Goal: Find specific page/section: Find specific page/section

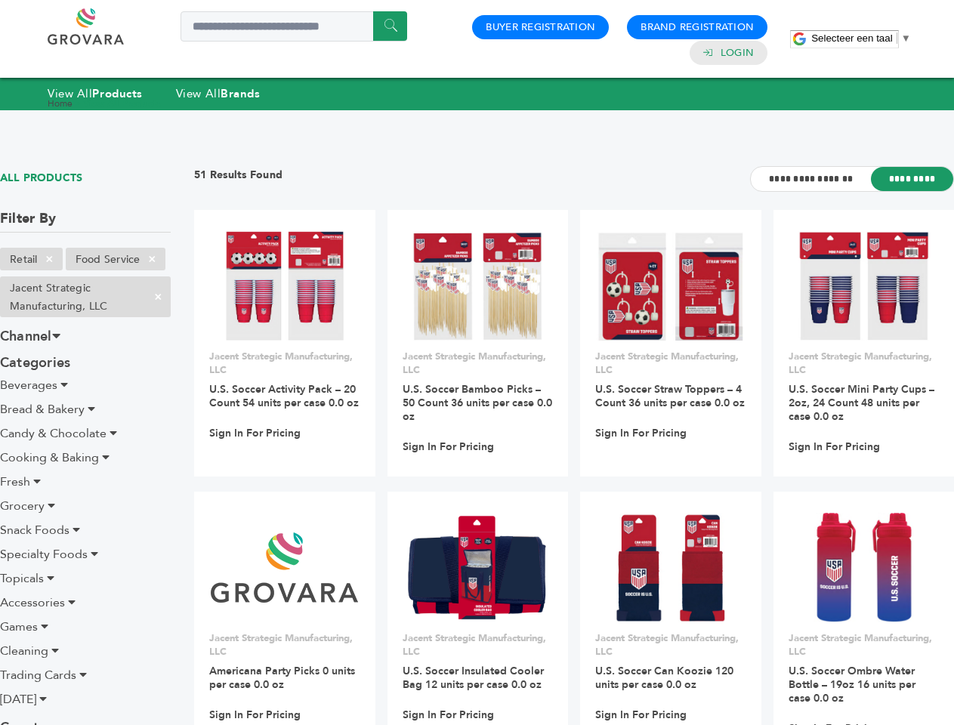
click at [861, 38] on span "Selecteer een taal" at bounding box center [851, 37] width 81 height 11
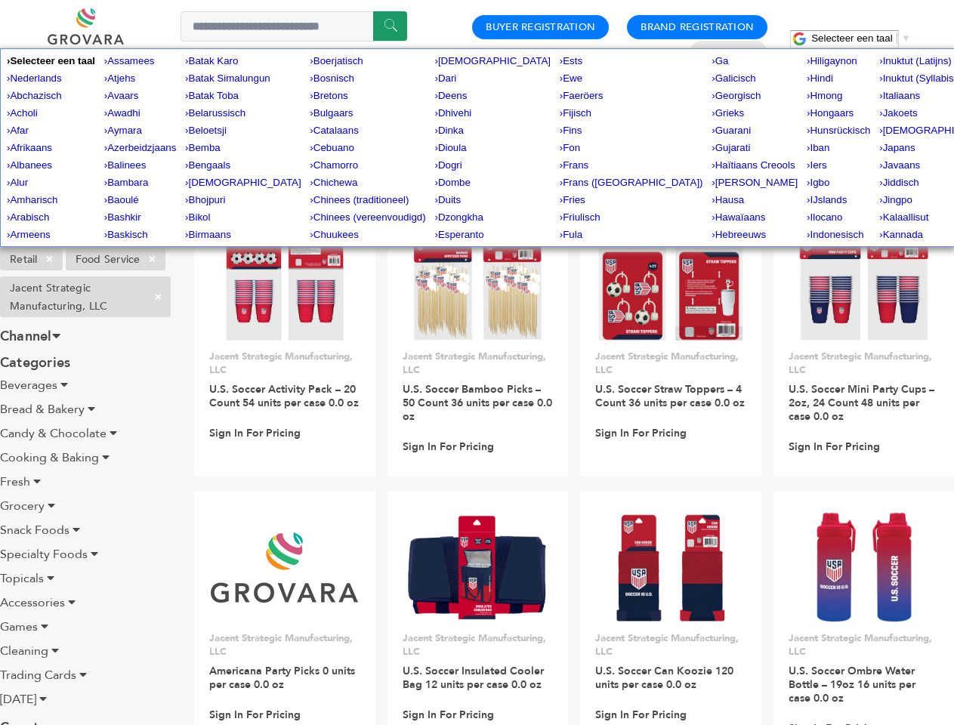
click at [50, 259] on span "×" at bounding box center [49, 259] width 25 height 18
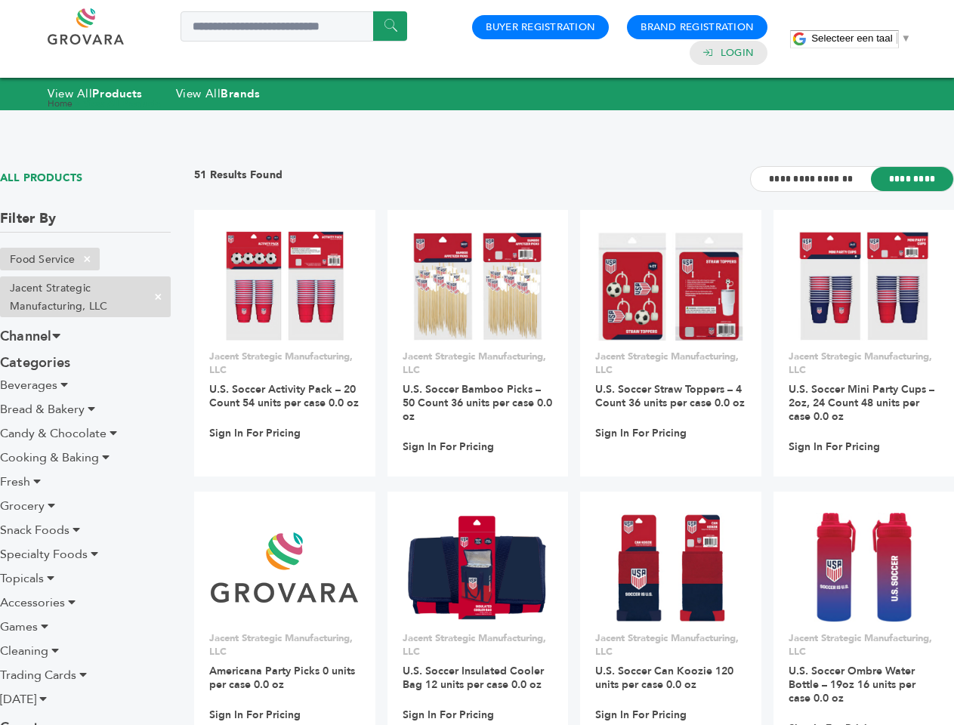
click at [153, 259] on ul "Retail × Food Service × Jacent Strategic Manufacturing, LLC ×" at bounding box center [85, 286] width 171 height 76
click at [158, 297] on span "×" at bounding box center [158, 297] width 25 height 18
